Goal: Navigation & Orientation: Find specific page/section

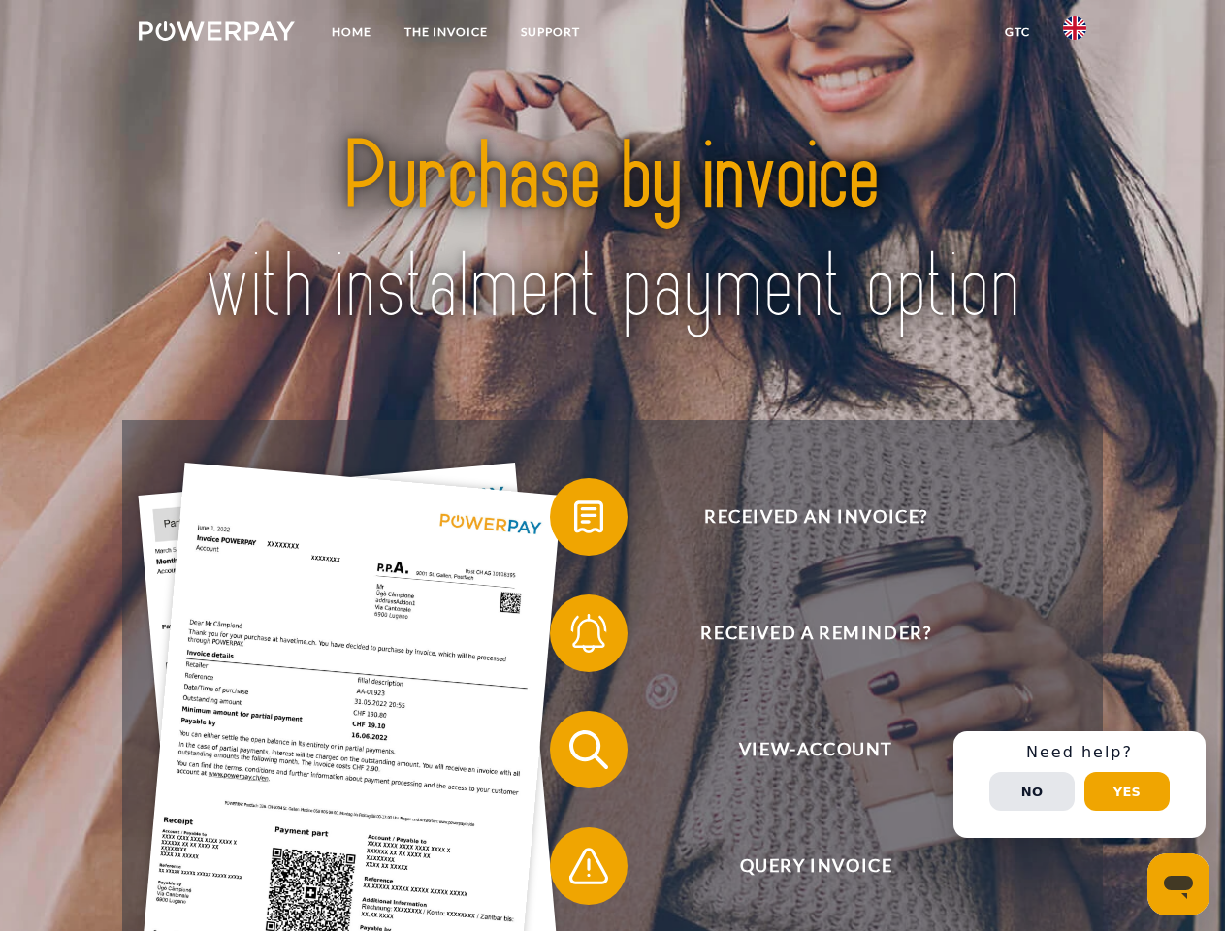
click at [216, 34] on img at bounding box center [217, 30] width 156 height 19
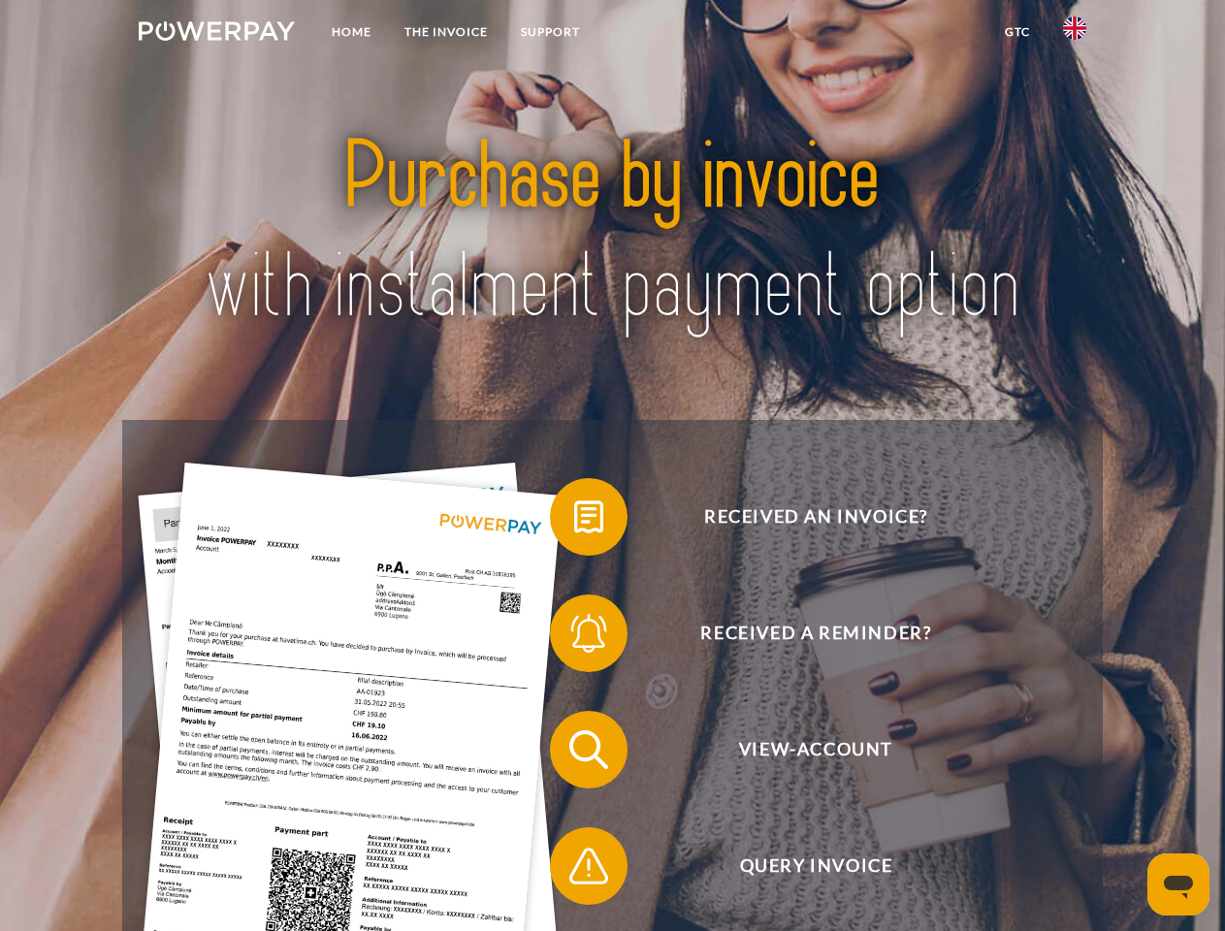
click at [1075, 34] on img at bounding box center [1074, 27] width 23 height 23
click at [1017, 32] on link "GTC" at bounding box center [1018, 32] width 58 height 35
click at [574, 521] on span at bounding box center [559, 517] width 97 height 97
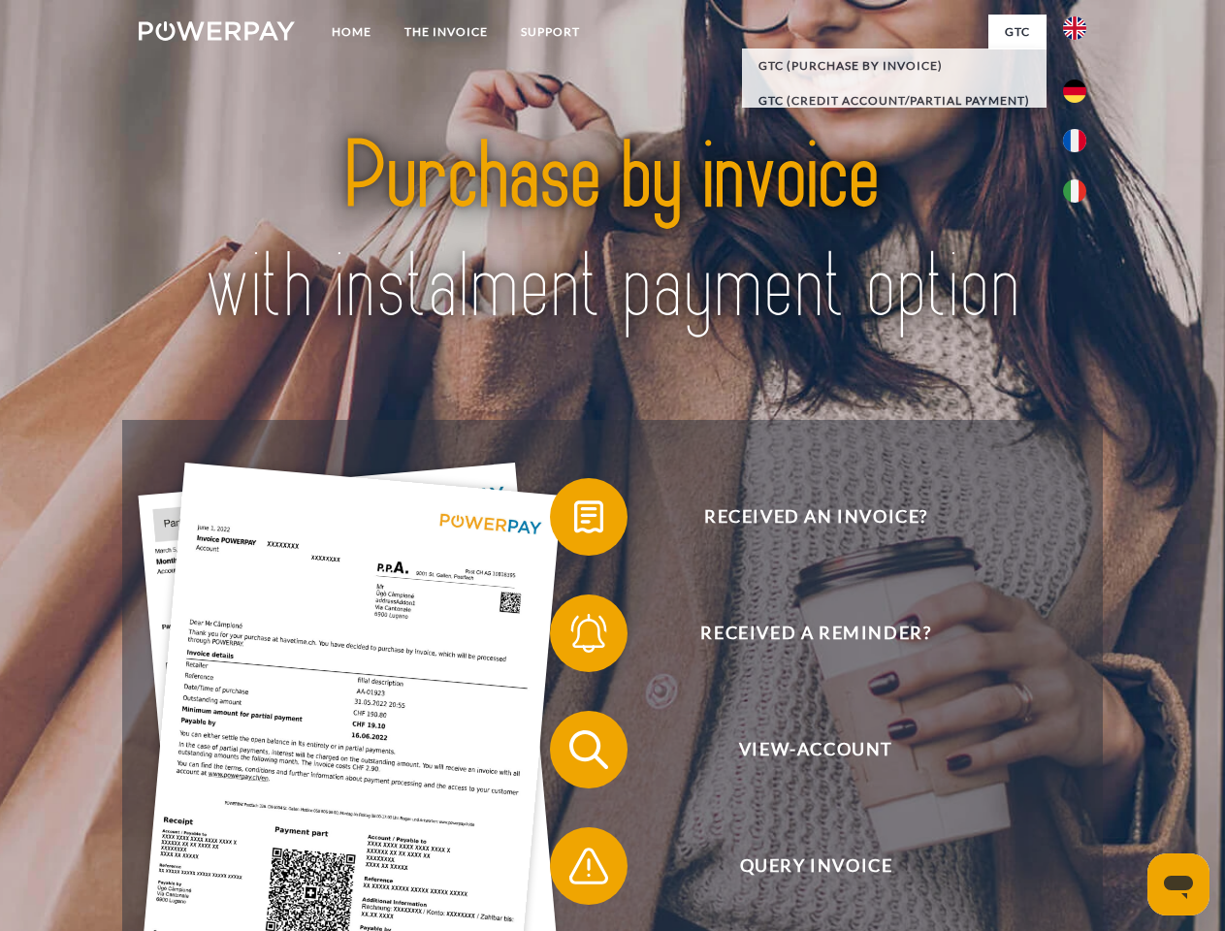
click at [574, 637] on span at bounding box center [559, 633] width 97 height 97
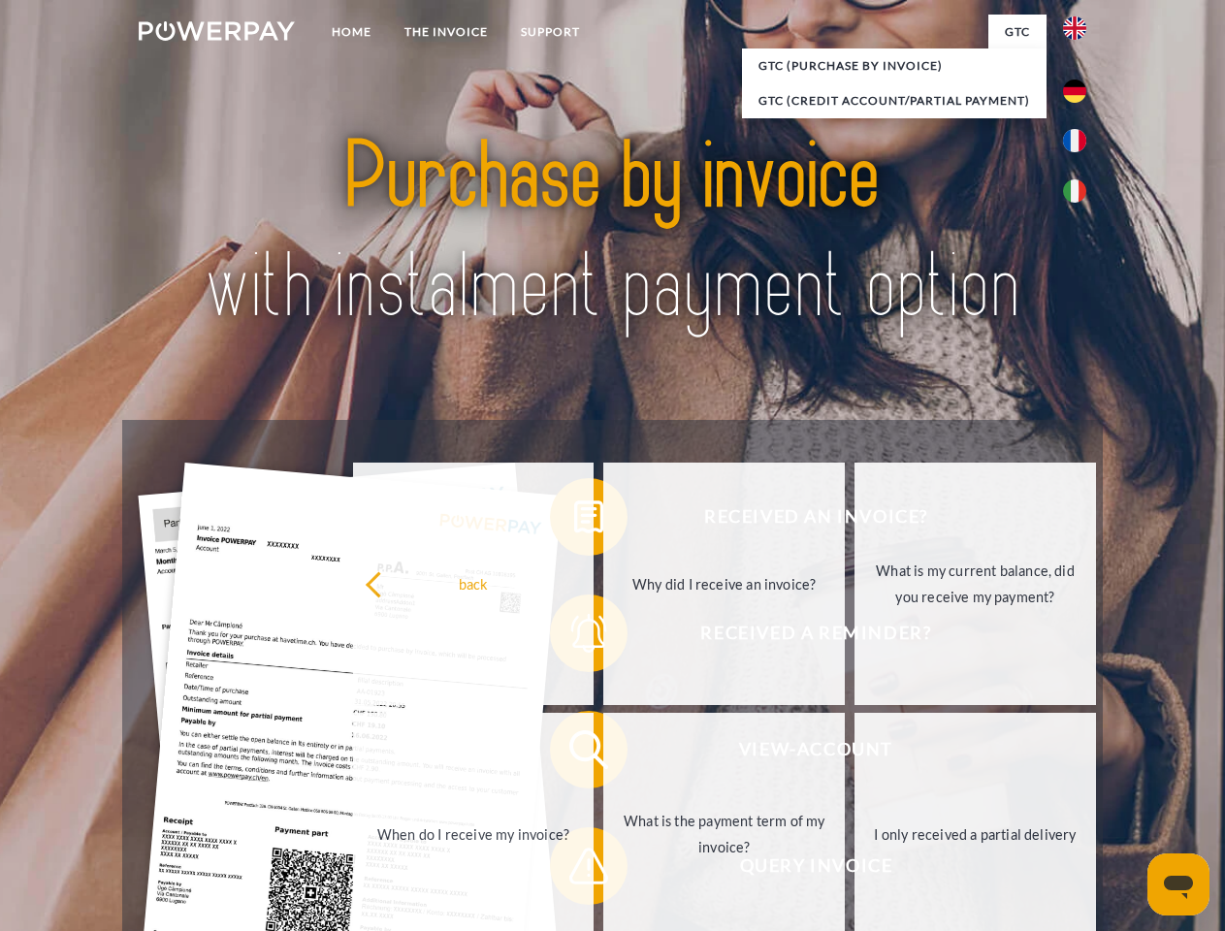
click at [603, 754] on link "What is the payment term of my invoice?" at bounding box center [724, 834] width 242 height 243
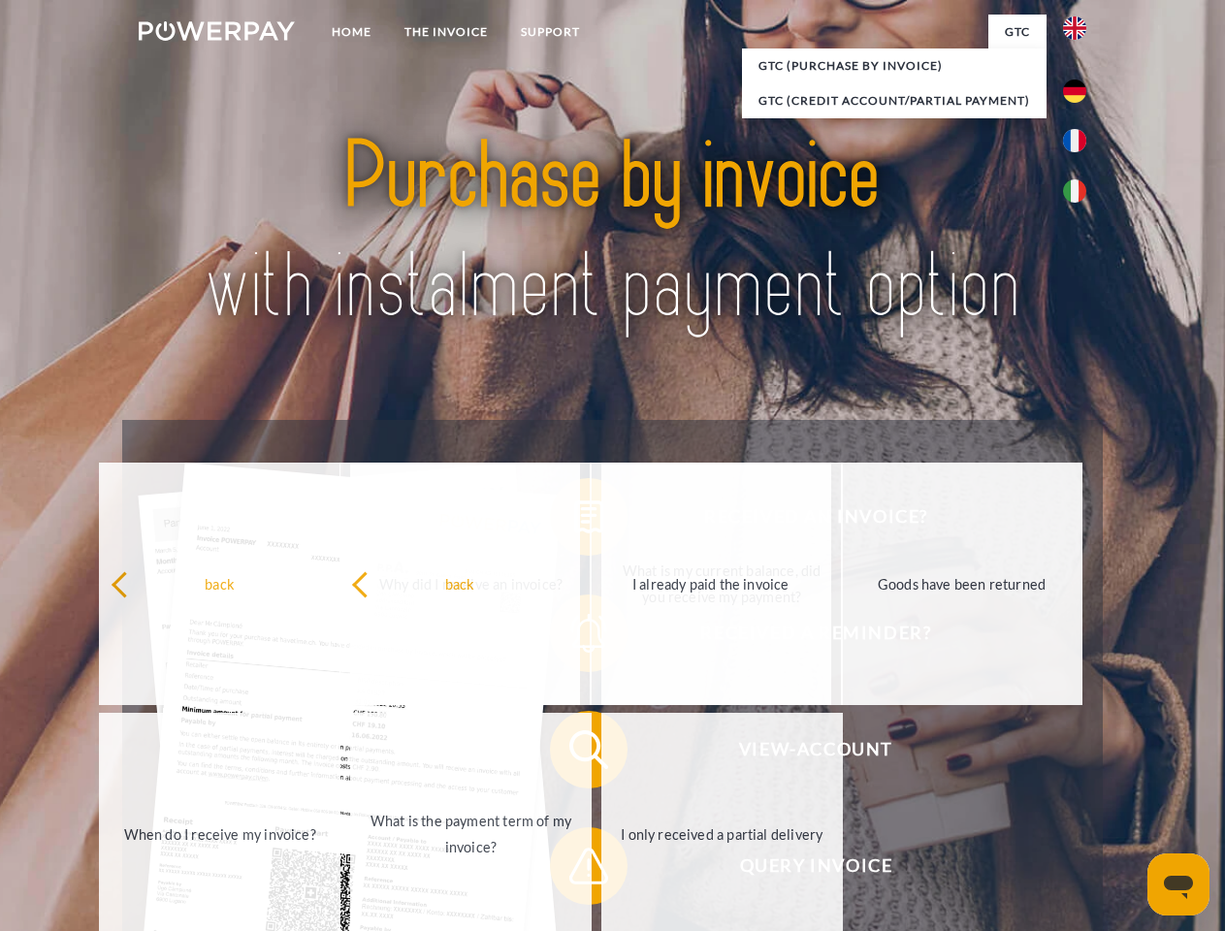
click at [574, 870] on span at bounding box center [559, 866] width 97 height 97
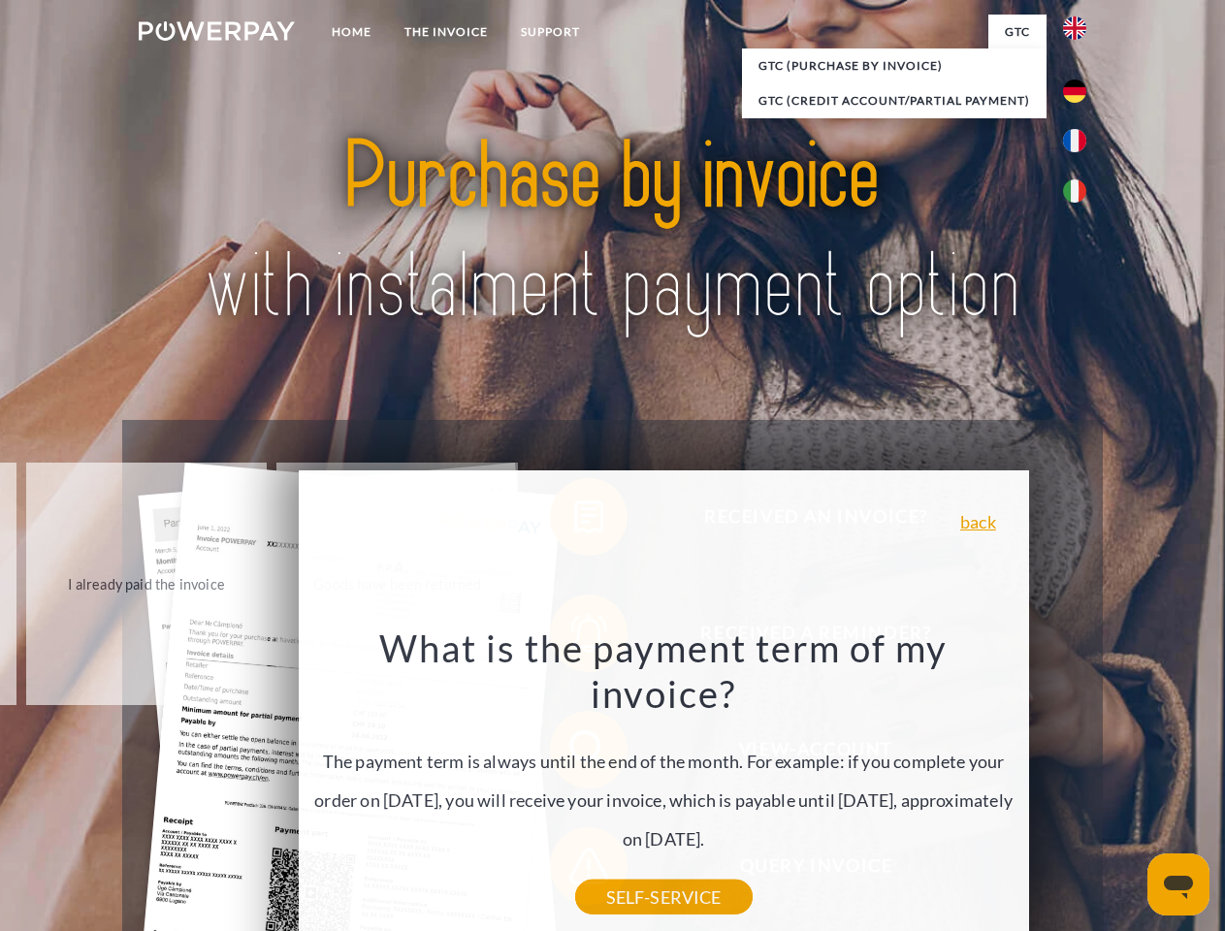
click at [1080, 785] on div "Received an invoice? Received a reminder? View-Account Query Invoice" at bounding box center [612, 808] width 980 height 776
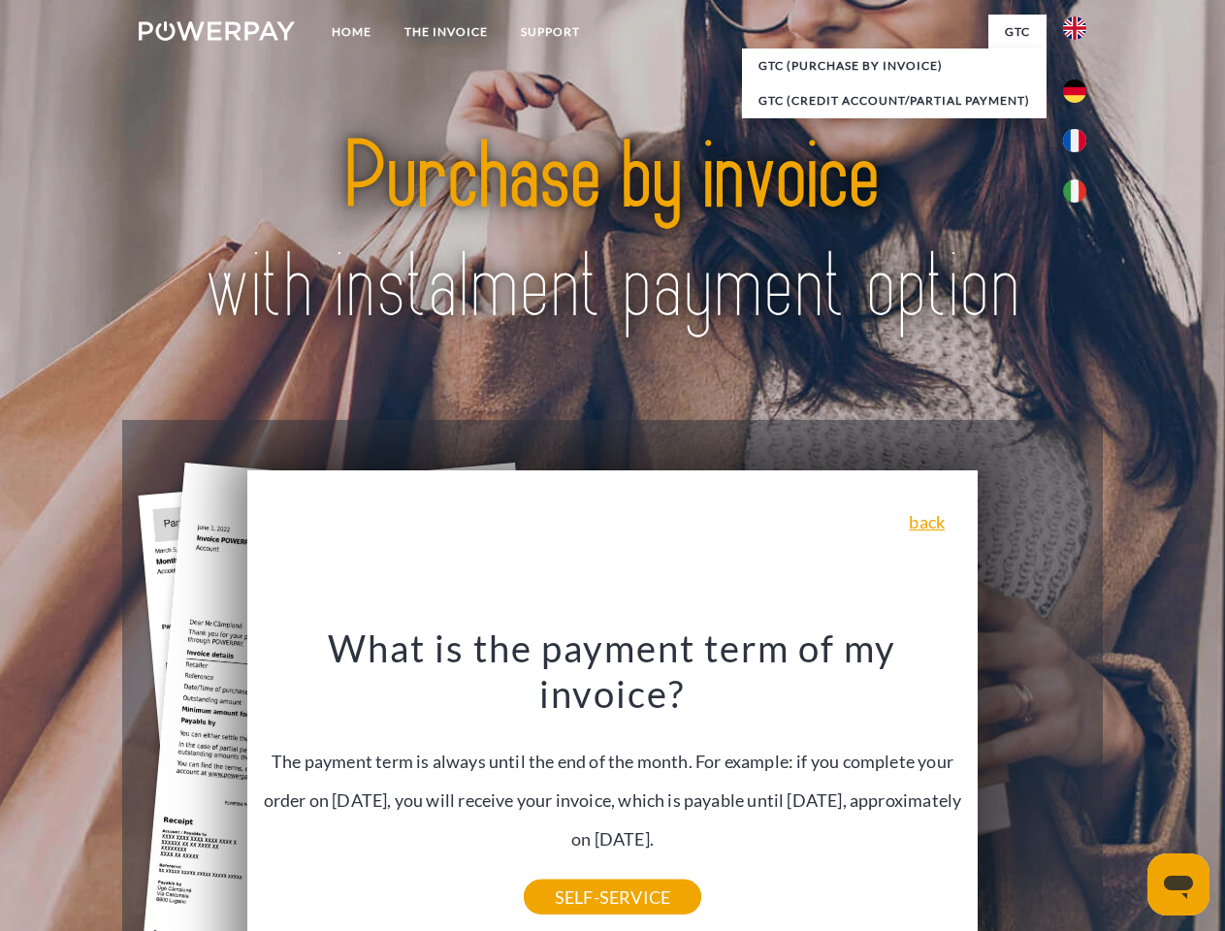
click at [1032, 789] on span "View-Account" at bounding box center [815, 750] width 475 height 78
click at [1127, 792] on header "Home THE INVOICE Support" at bounding box center [612, 670] width 1225 height 1340
